Goal: Obtain resource: Download file/media

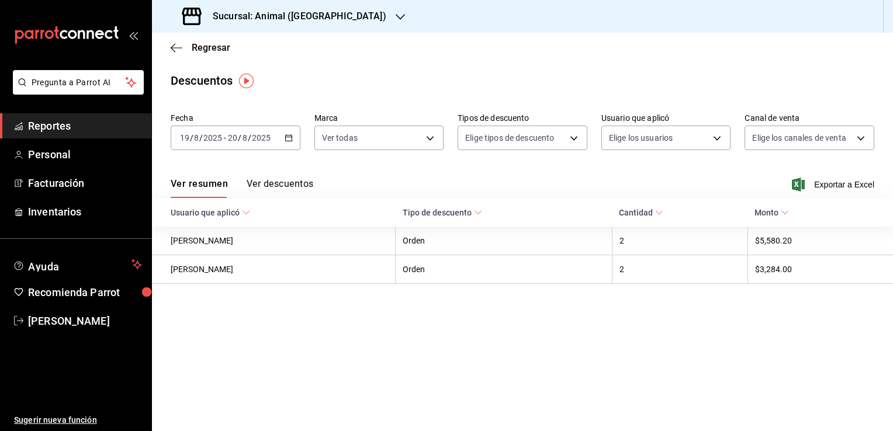
click at [286, 136] on \(Stroke\) "button" at bounding box center [288, 138] width 7 height 6
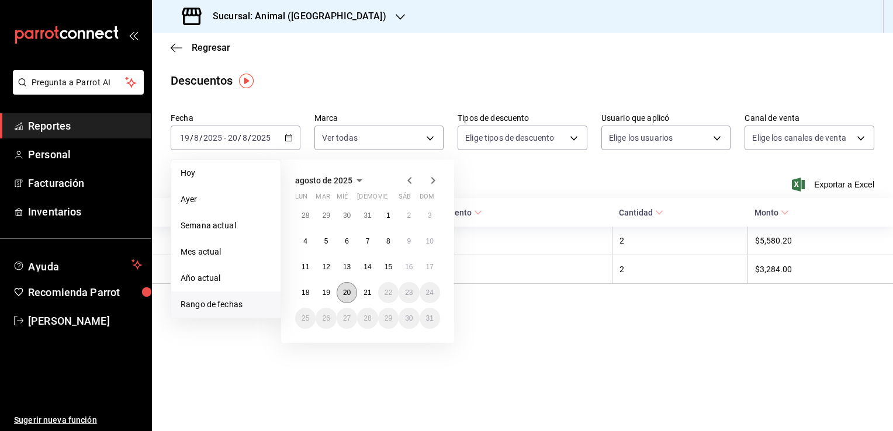
click at [350, 294] on abbr "20" at bounding box center [347, 293] width 8 height 8
click at [365, 292] on abbr "21" at bounding box center [368, 293] width 8 height 8
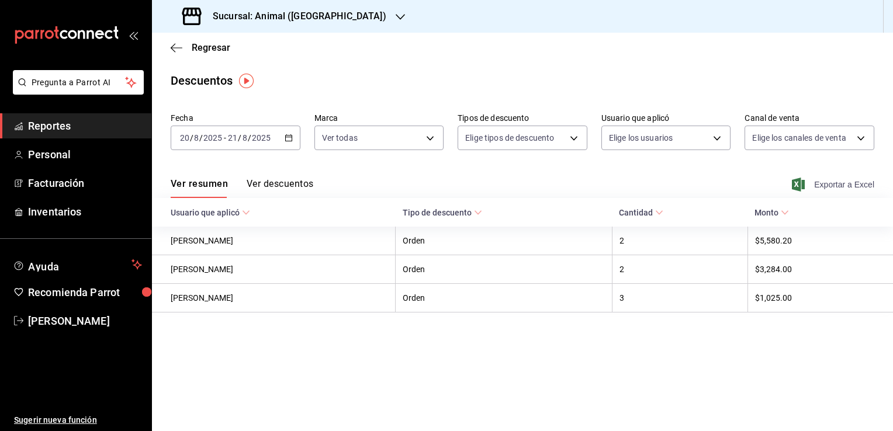
click at [831, 181] on span "Exportar a Excel" at bounding box center [834, 185] width 80 height 14
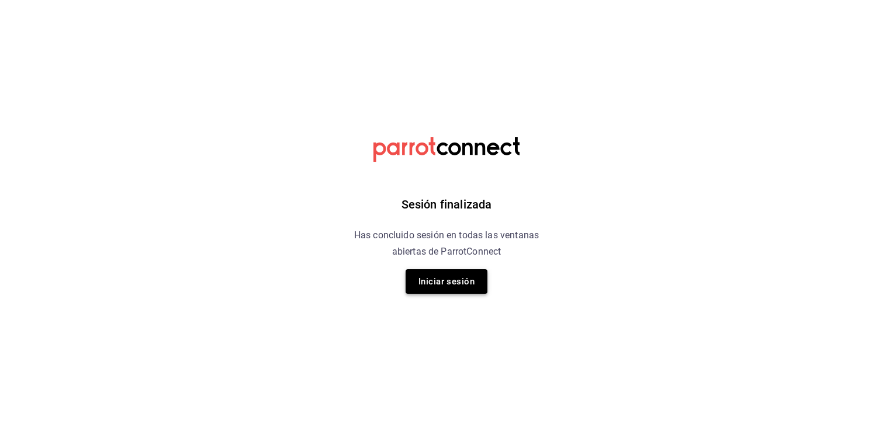
click at [440, 277] on button "Iniciar sesión" at bounding box center [447, 281] width 82 height 25
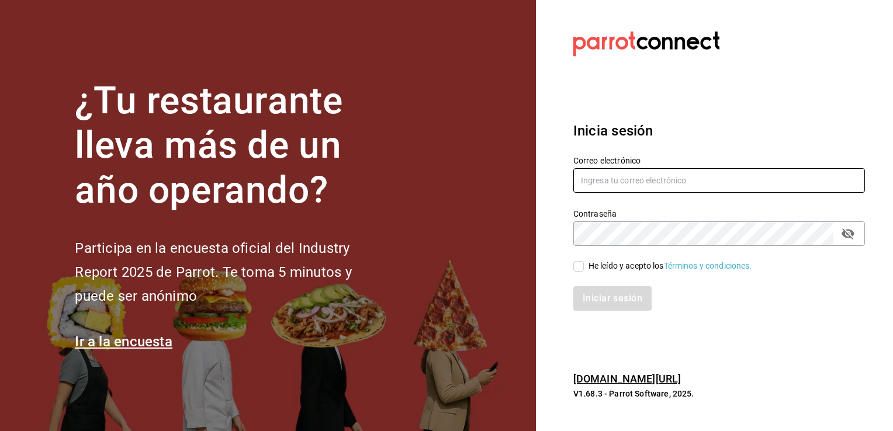
type input "[PERSON_NAME][EMAIL_ADDRESS][DOMAIN_NAME]"
click at [573, 269] on div "He leído y acepto los Términos y condiciones." at bounding box center [712, 259] width 306 height 27
click at [583, 269] on input "He leído y acepto los Términos y condiciones." at bounding box center [578, 266] width 11 height 11
checkbox input "true"
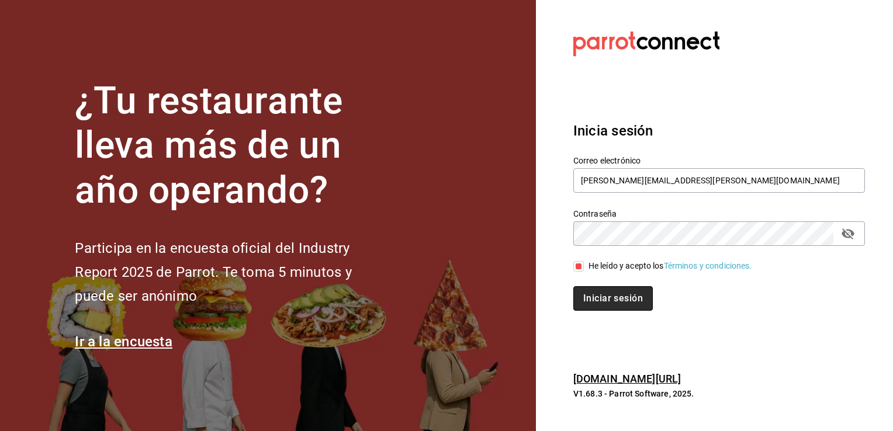
click at [604, 305] on button "Iniciar sesión" at bounding box center [612, 298] width 79 height 25
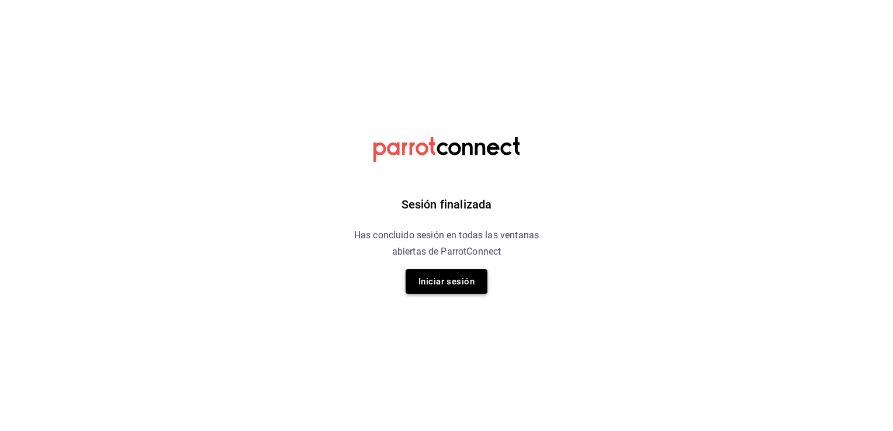
click at [468, 276] on button "Iniciar sesión" at bounding box center [447, 281] width 82 height 25
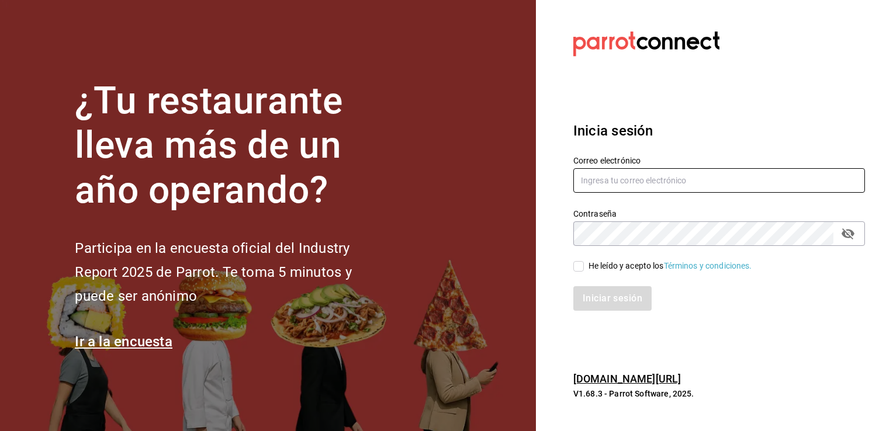
type input "[PERSON_NAME][EMAIL_ADDRESS][DOMAIN_NAME]"
click at [579, 268] on input "He leído y acepto los Términos y condiciones." at bounding box center [578, 266] width 11 height 11
checkbox input "true"
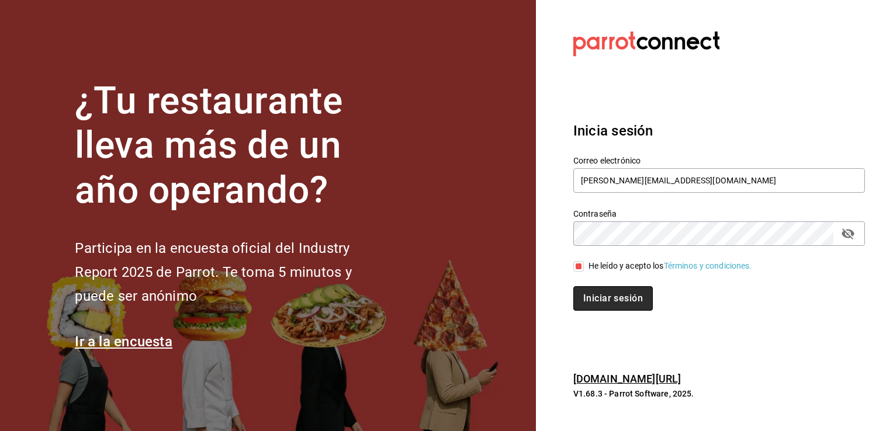
click at [599, 300] on button "Iniciar sesión" at bounding box center [612, 298] width 79 height 25
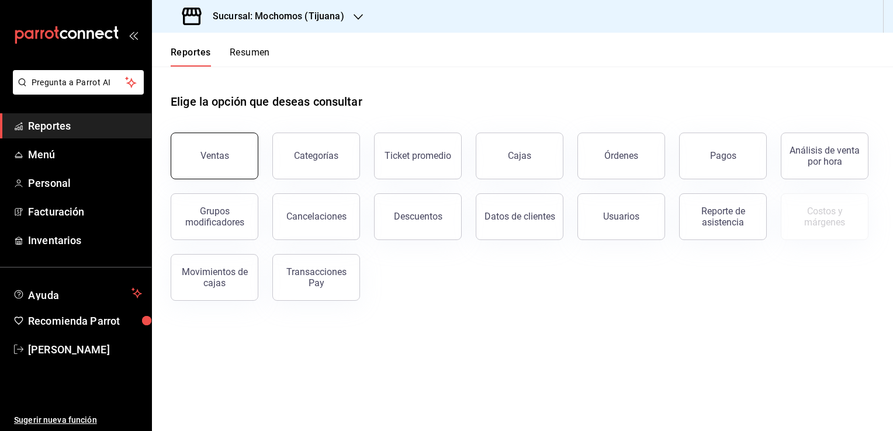
click at [222, 155] on div "Ventas" at bounding box center [214, 155] width 29 height 11
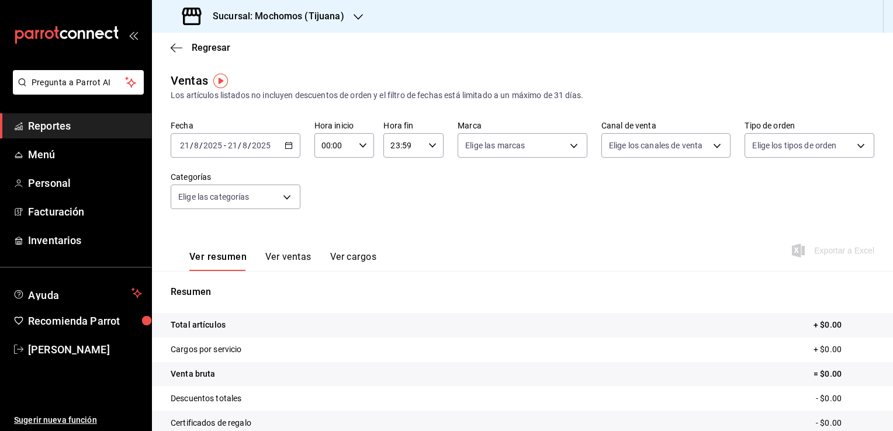
click at [351, 18] on div "Sucursal: Mochomos (Tijuana)" at bounding box center [264, 16] width 206 height 33
click at [273, 72] on div "Animal (Tijuana)" at bounding box center [239, 77] width 157 height 12
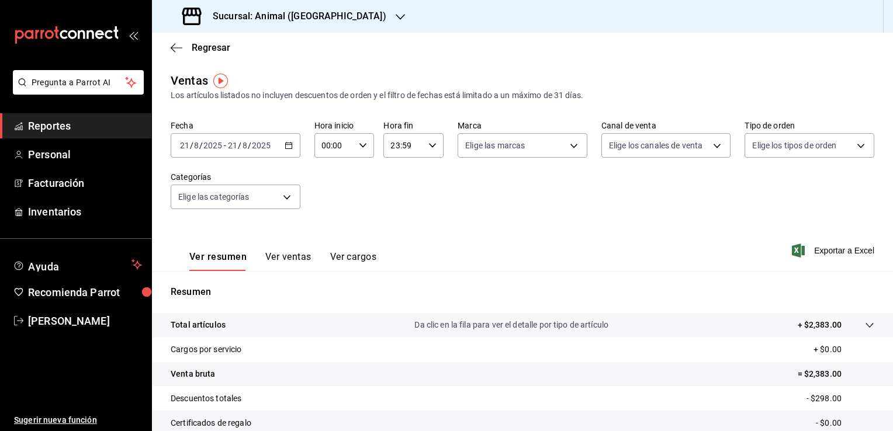
click at [285, 143] on \(Stroke\) "button" at bounding box center [288, 146] width 7 height 6
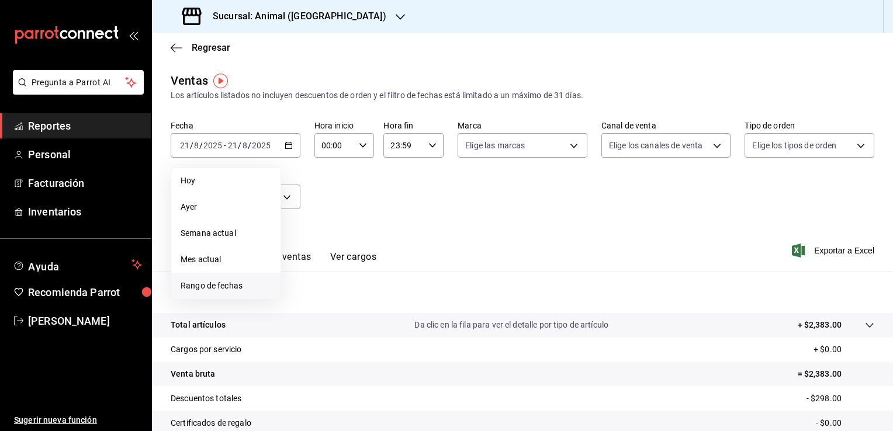
click at [243, 281] on span "Rango de fechas" at bounding box center [226, 286] width 91 height 12
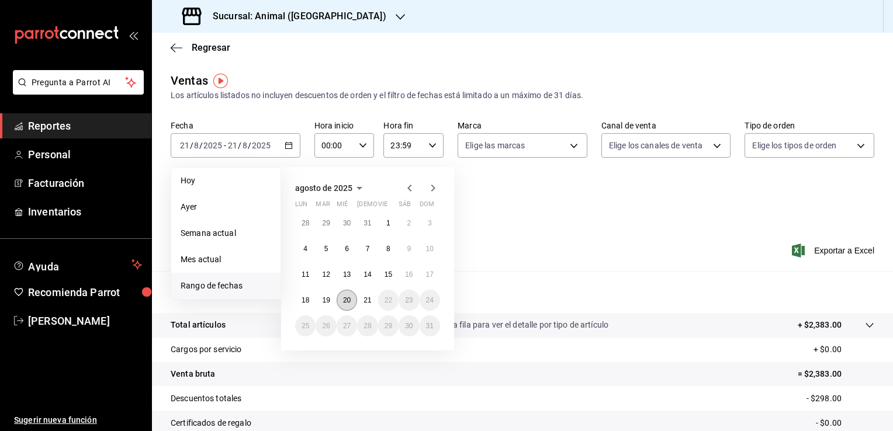
click at [351, 302] on abbr "20" at bounding box center [347, 300] width 8 height 8
click at [358, 299] on button "21" at bounding box center [367, 300] width 20 height 21
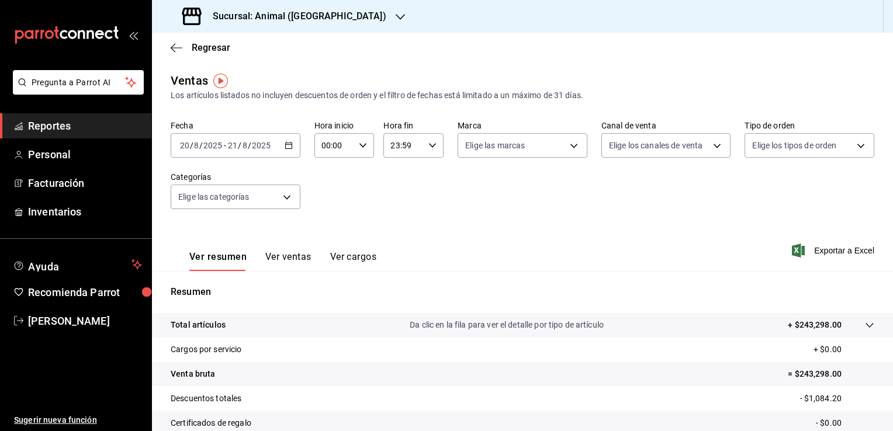
click at [362, 141] on icon "button" at bounding box center [363, 145] width 8 height 8
click at [332, 239] on button "02" at bounding box center [327, 231] width 25 height 23
type input "02:00"
click at [332, 239] on span "04" at bounding box center [327, 240] width 11 height 9
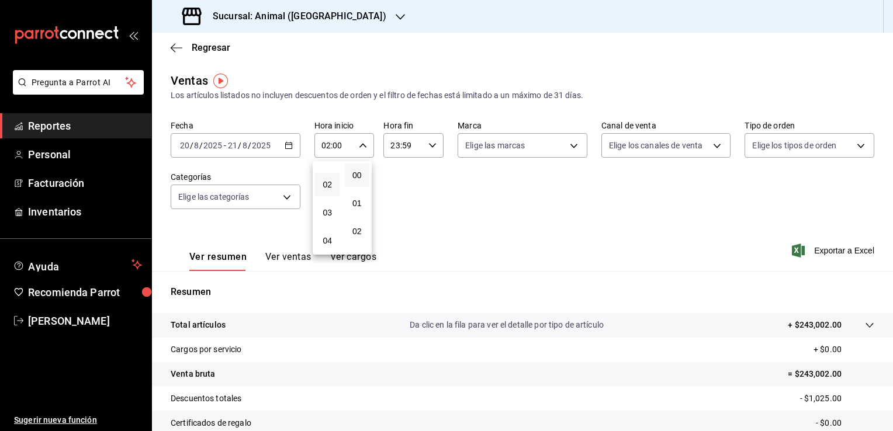
type input "04:00"
click at [428, 143] on div at bounding box center [446, 215] width 893 height 431
click at [428, 143] on icon "button" at bounding box center [432, 145] width 8 height 8
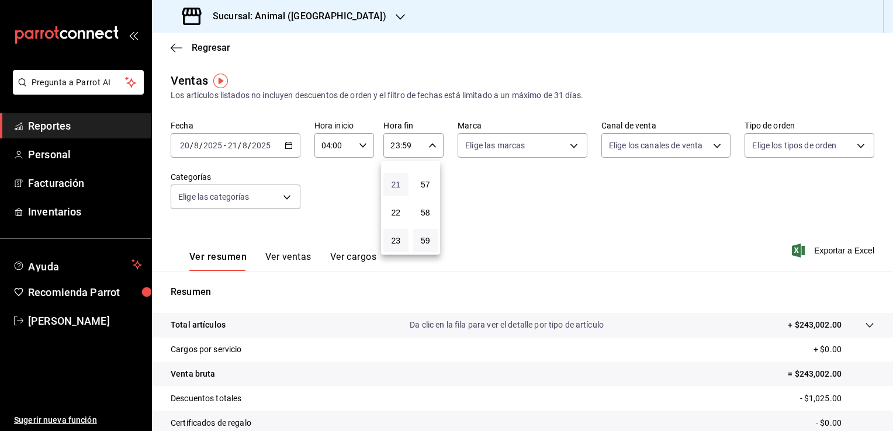
click at [395, 181] on span "21" at bounding box center [395, 184] width 11 height 9
type input "21:59"
click at [395, 184] on button "04" at bounding box center [395, 187] width 25 height 23
click at [422, 188] on span "57" at bounding box center [425, 184] width 11 height 9
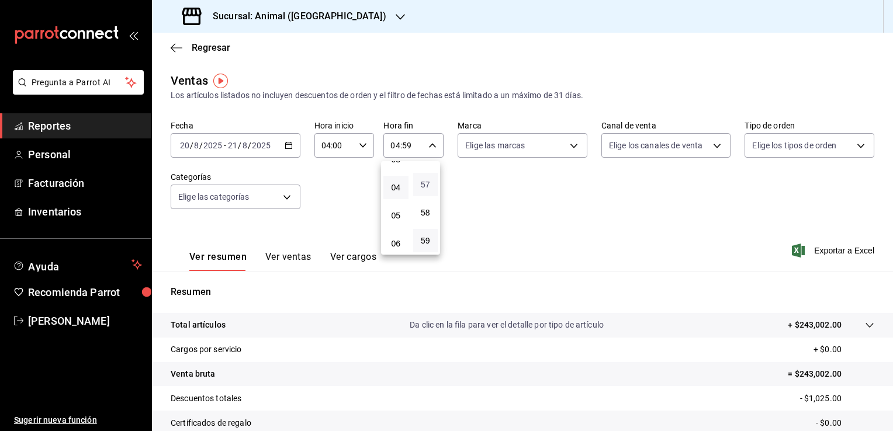
type input "04:57"
click at [427, 179] on span "00" at bounding box center [425, 175] width 11 height 9
type input "04:00"
click at [482, 193] on div at bounding box center [446, 215] width 893 height 431
click at [811, 248] on span "Exportar a Excel" at bounding box center [834, 251] width 80 height 14
